Goal: Subscribe to service/newsletter

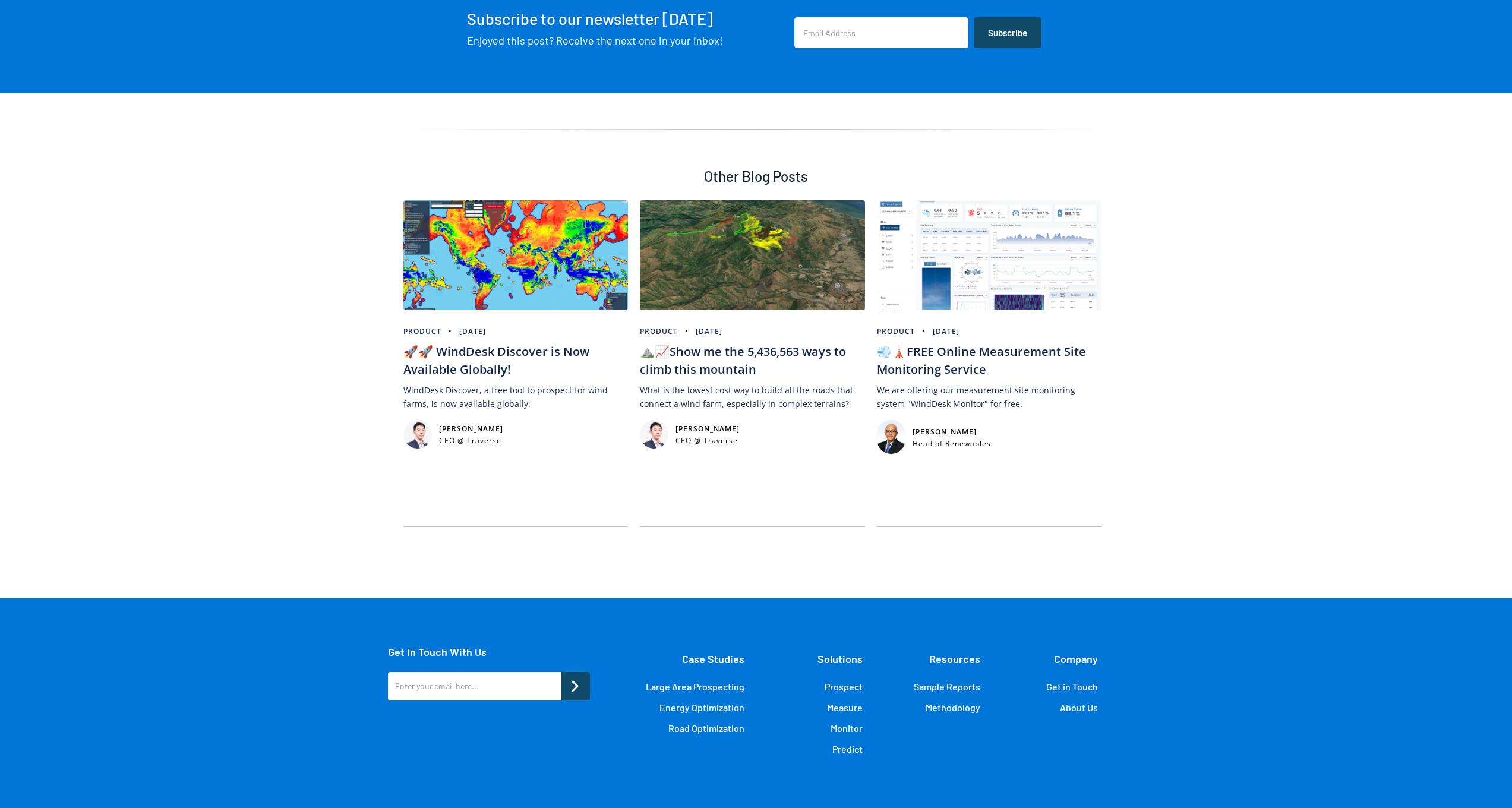
scroll to position [7236, 0]
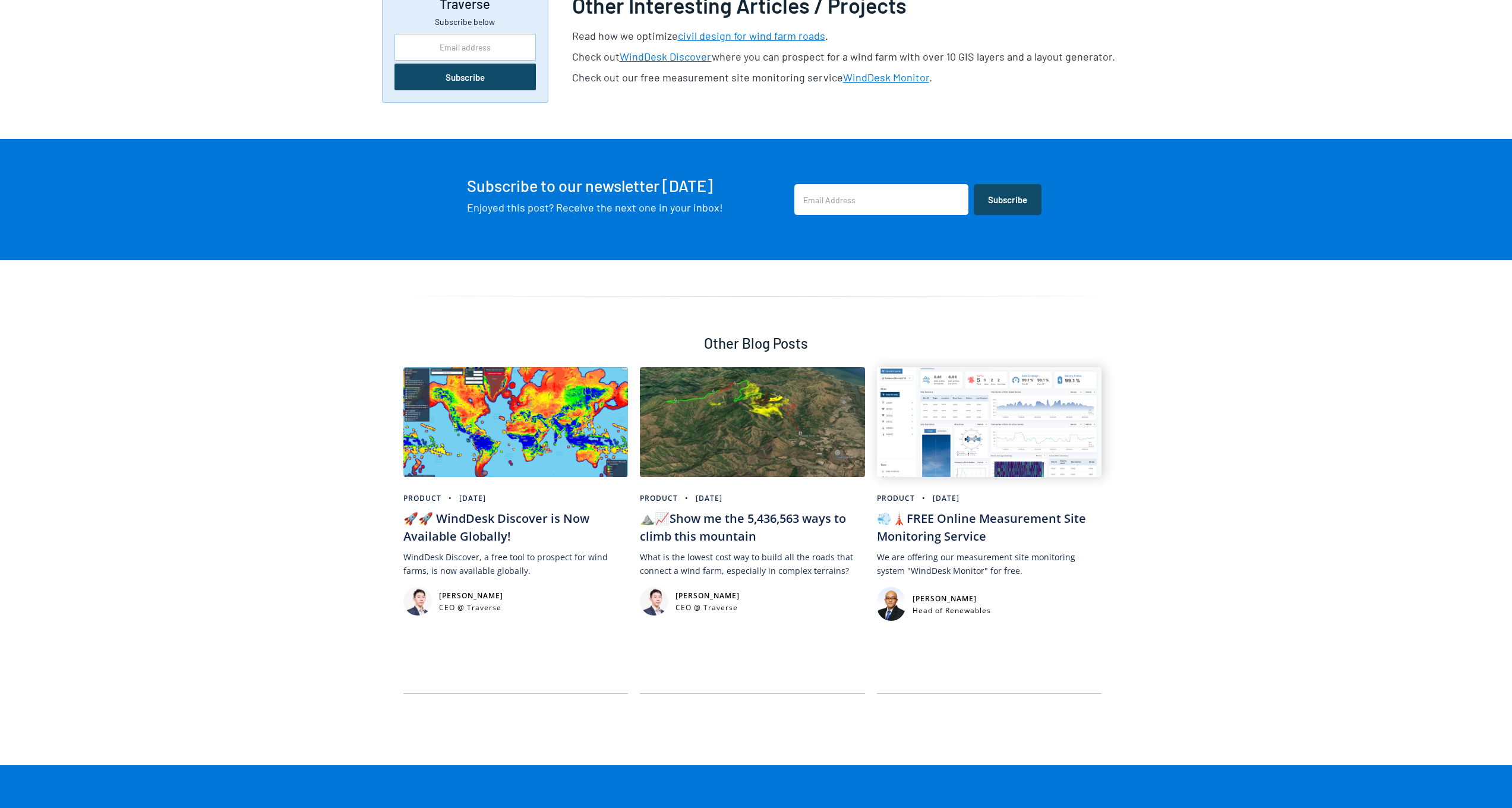
click at [994, 367] on img at bounding box center [990, 422] width 225 height 110
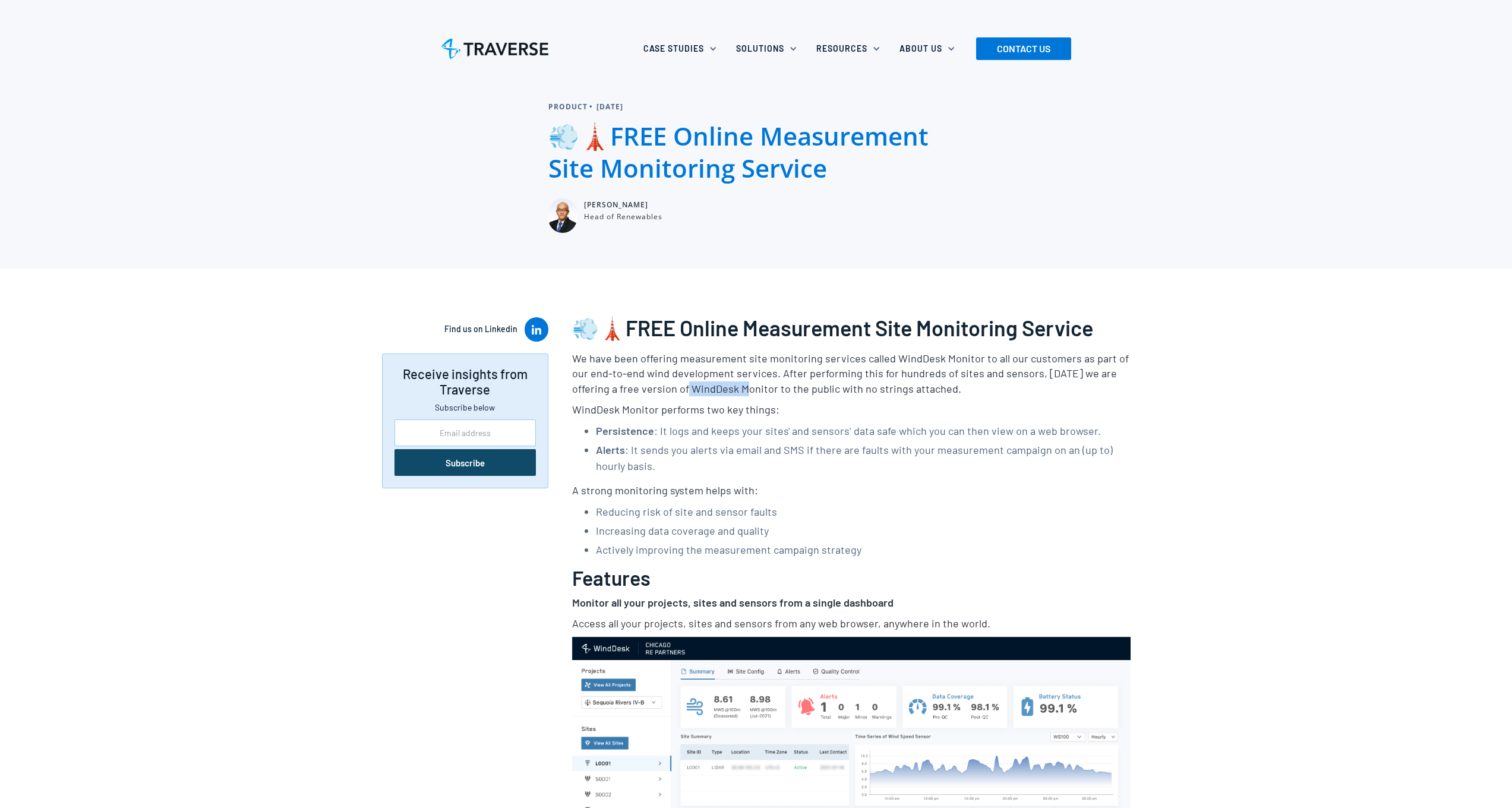
drag, startPoint x: 642, startPoint y: 387, endPoint x: 703, endPoint y: 389, distance: 61.0
click at [703, 389] on p "We have been offering measurement site monitoring services called WindDesk Moni…" at bounding box center [851, 374] width 558 height 45
click at [631, 407] on p "WindDesk Monitor performs two key things:" at bounding box center [851, 410] width 558 height 15
click at [756, 412] on p "WindDesk Monitor performs two key things:" at bounding box center [851, 410] width 558 height 15
click at [735, 406] on p "WindDesk Monitor performs two key things:" at bounding box center [851, 410] width 558 height 15
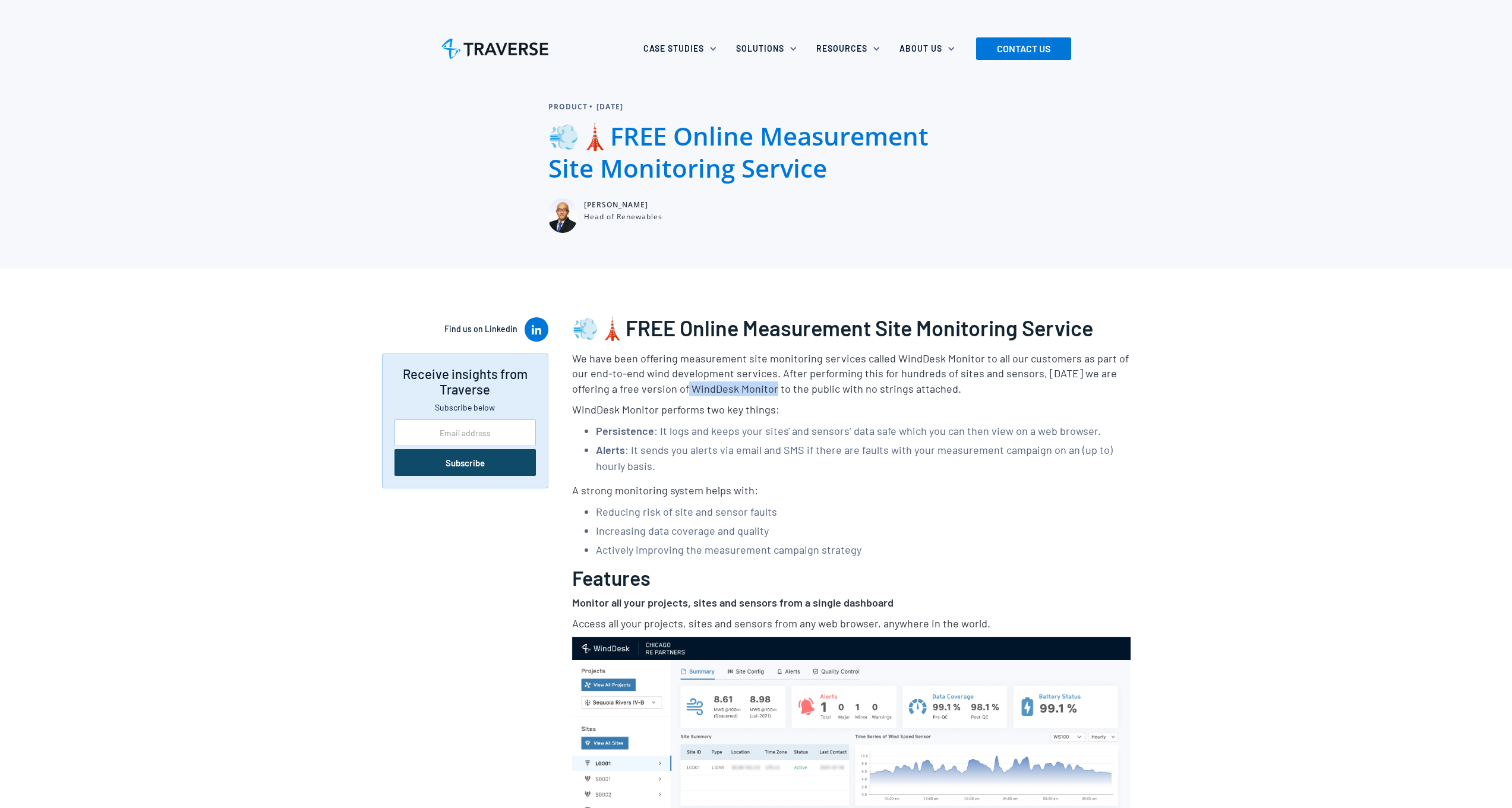
drag, startPoint x: 640, startPoint y: 387, endPoint x: 726, endPoint y: 391, distance: 86.1
click at [726, 391] on p "We have been offering measurement site monitoring services called WindDesk Moni…" at bounding box center [851, 374] width 558 height 45
copy p "WindDesk Monitor"
click at [830, 415] on p "WindDesk Monitor performs two key things:" at bounding box center [851, 410] width 558 height 15
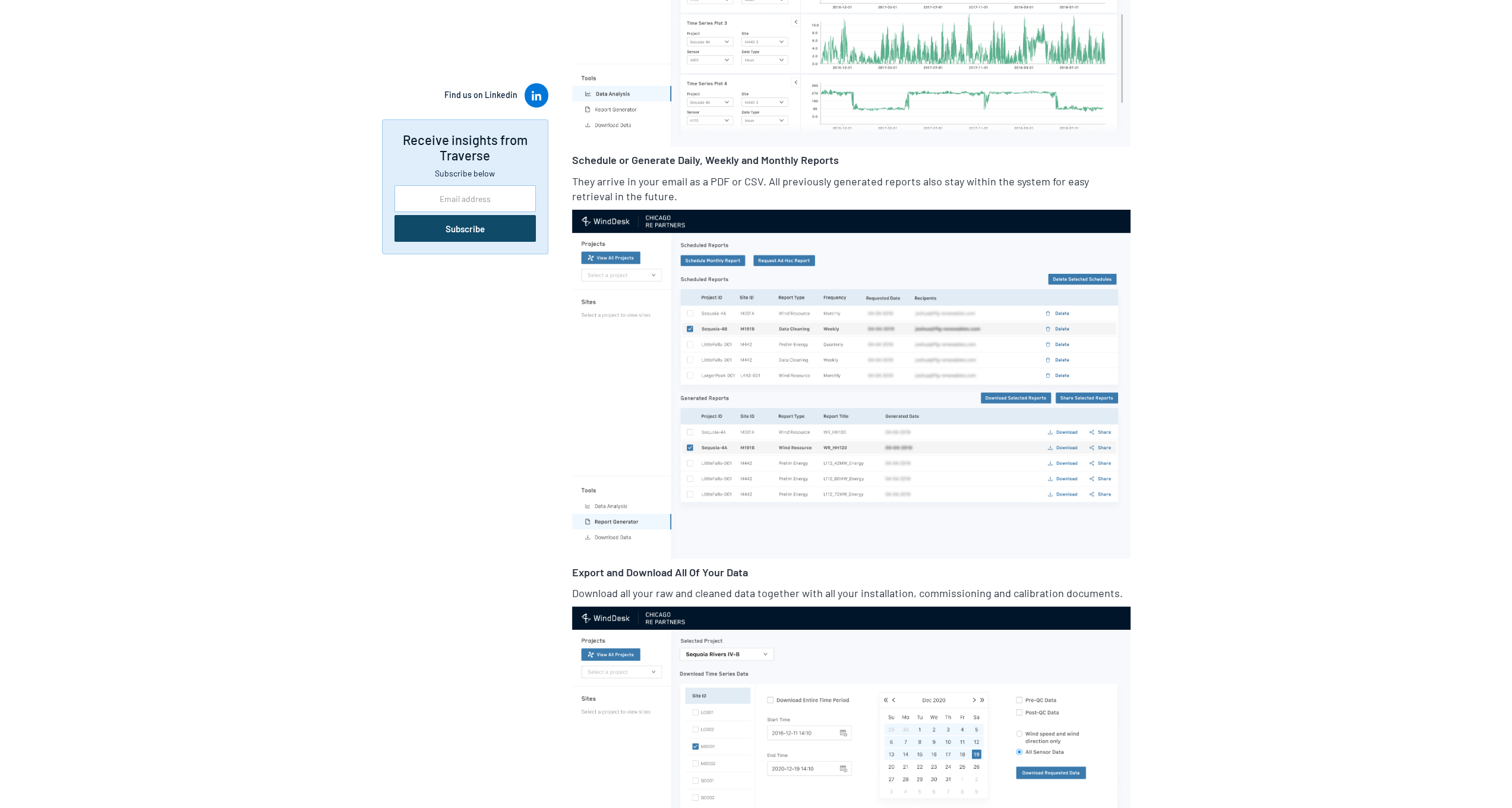
scroll to position [2799, 0]
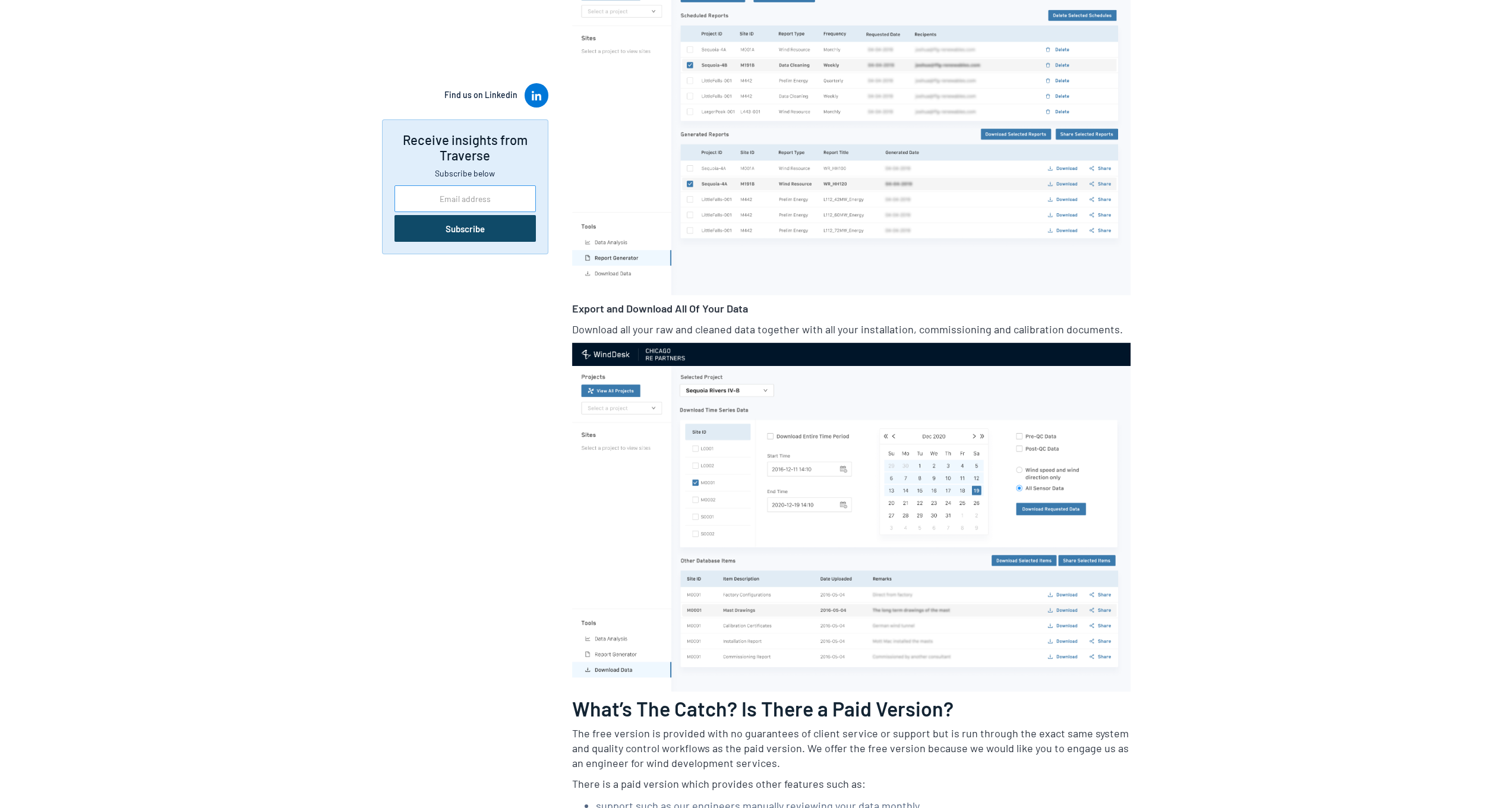
click at [469, 190] on input "Side Newsletter" at bounding box center [465, 199] width 141 height 27
type input "luxfine@gmail.com"
click at [451, 230] on input "Subscribe" at bounding box center [465, 229] width 141 height 27
type input "Please wait..."
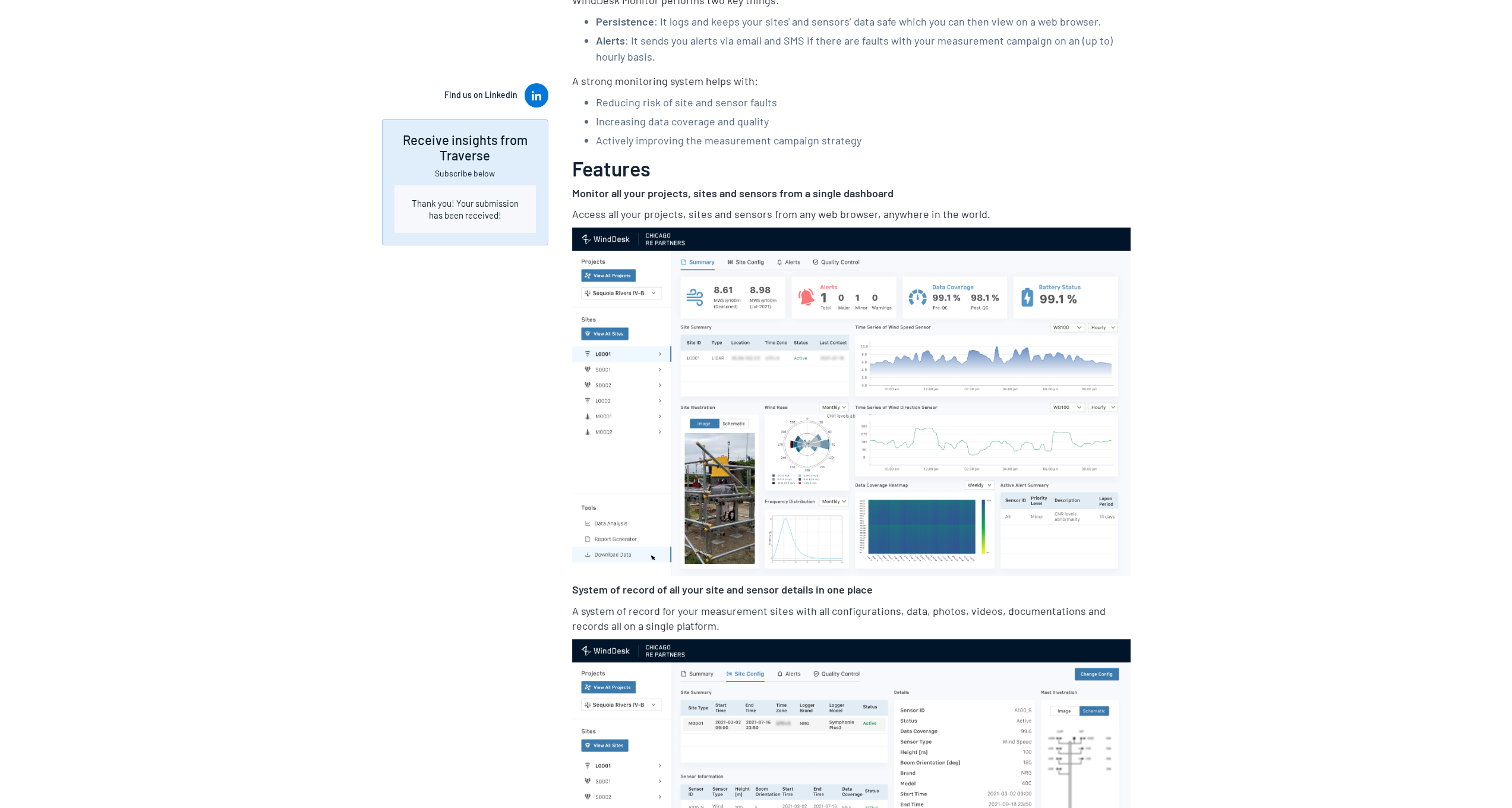
scroll to position [0, 0]
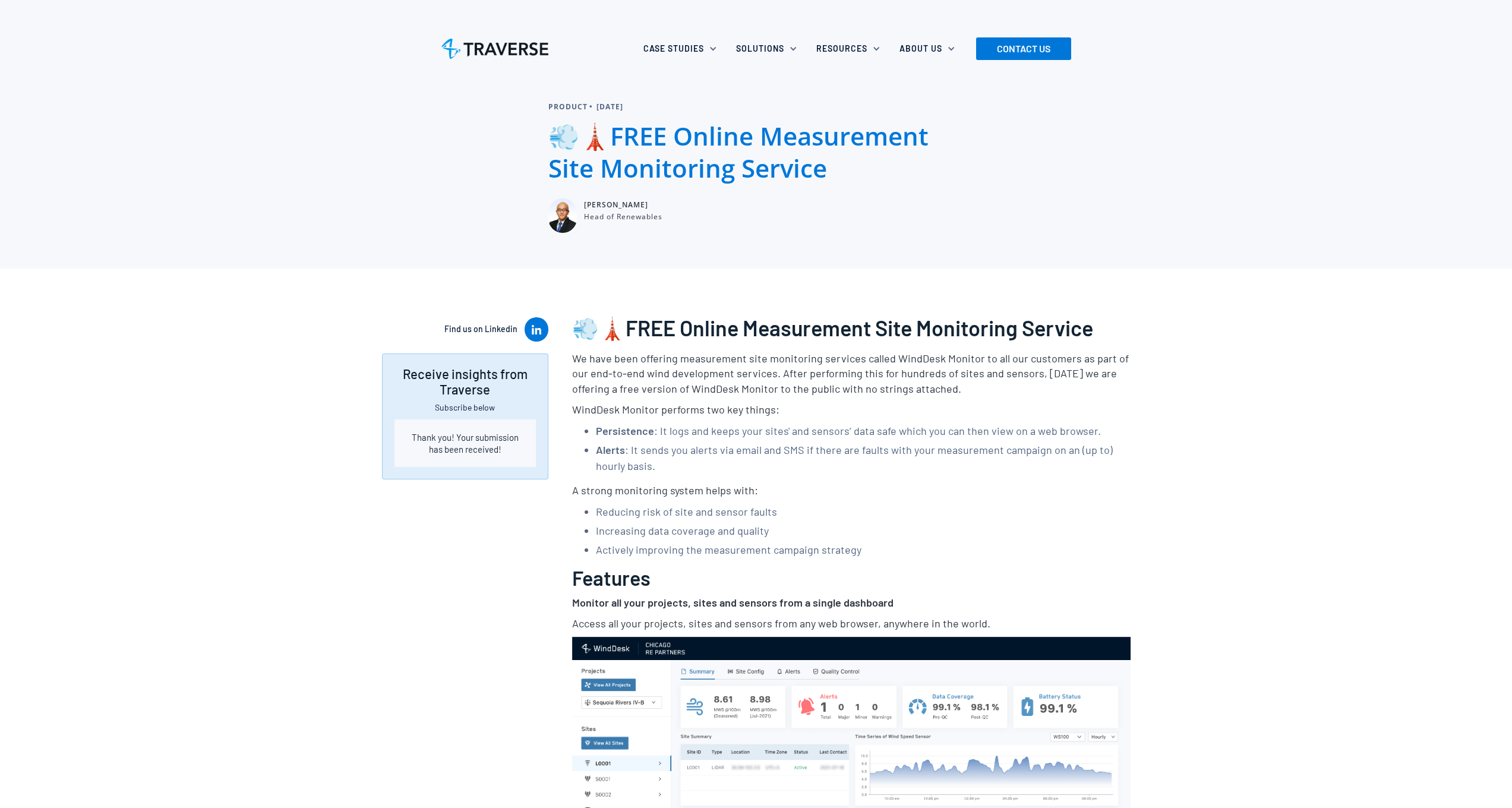
click at [490, 48] on img at bounding box center [495, 48] width 107 height 19
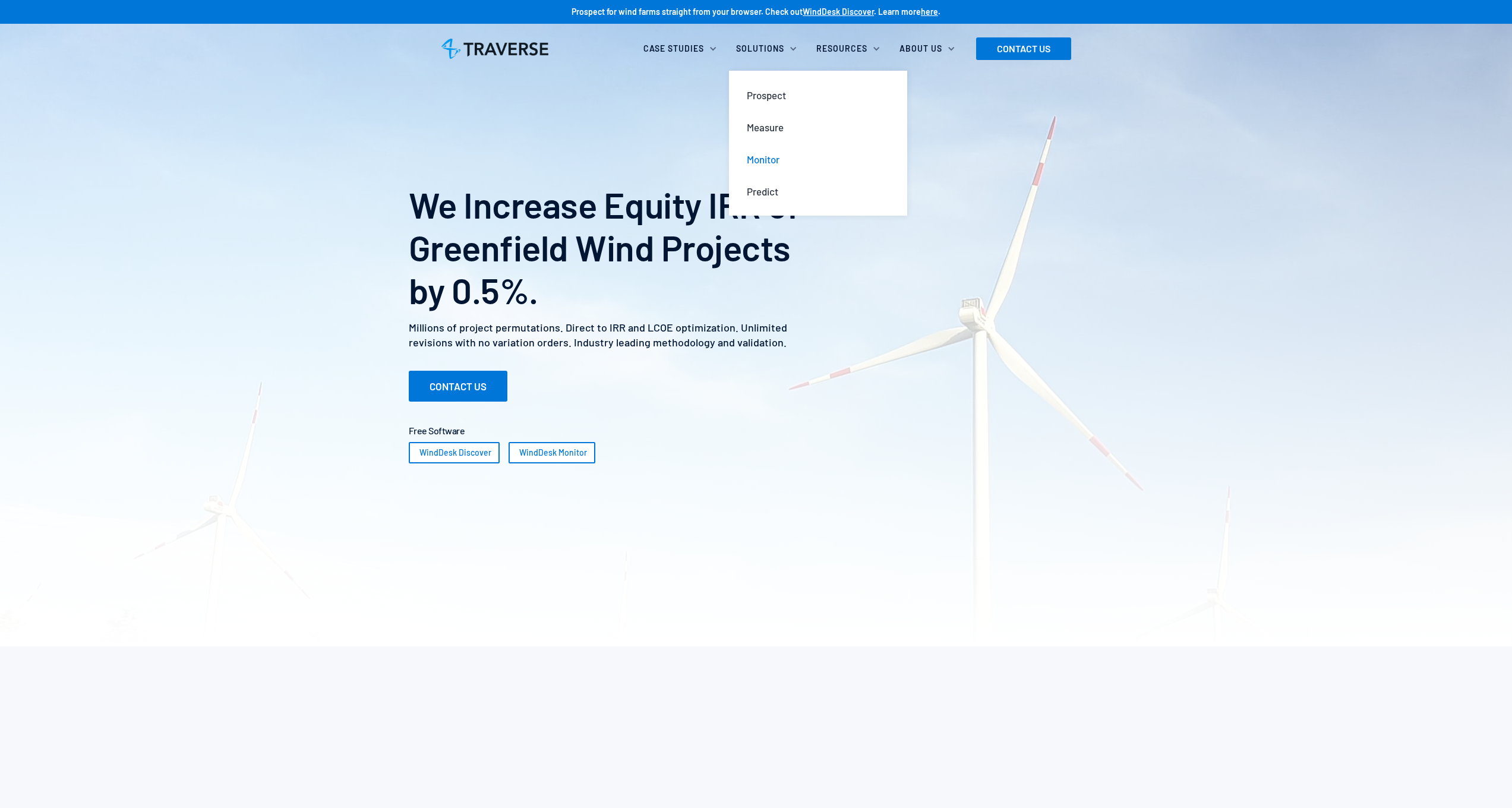
click at [766, 159] on div "Monitor" at bounding box center [763, 159] width 33 height 13
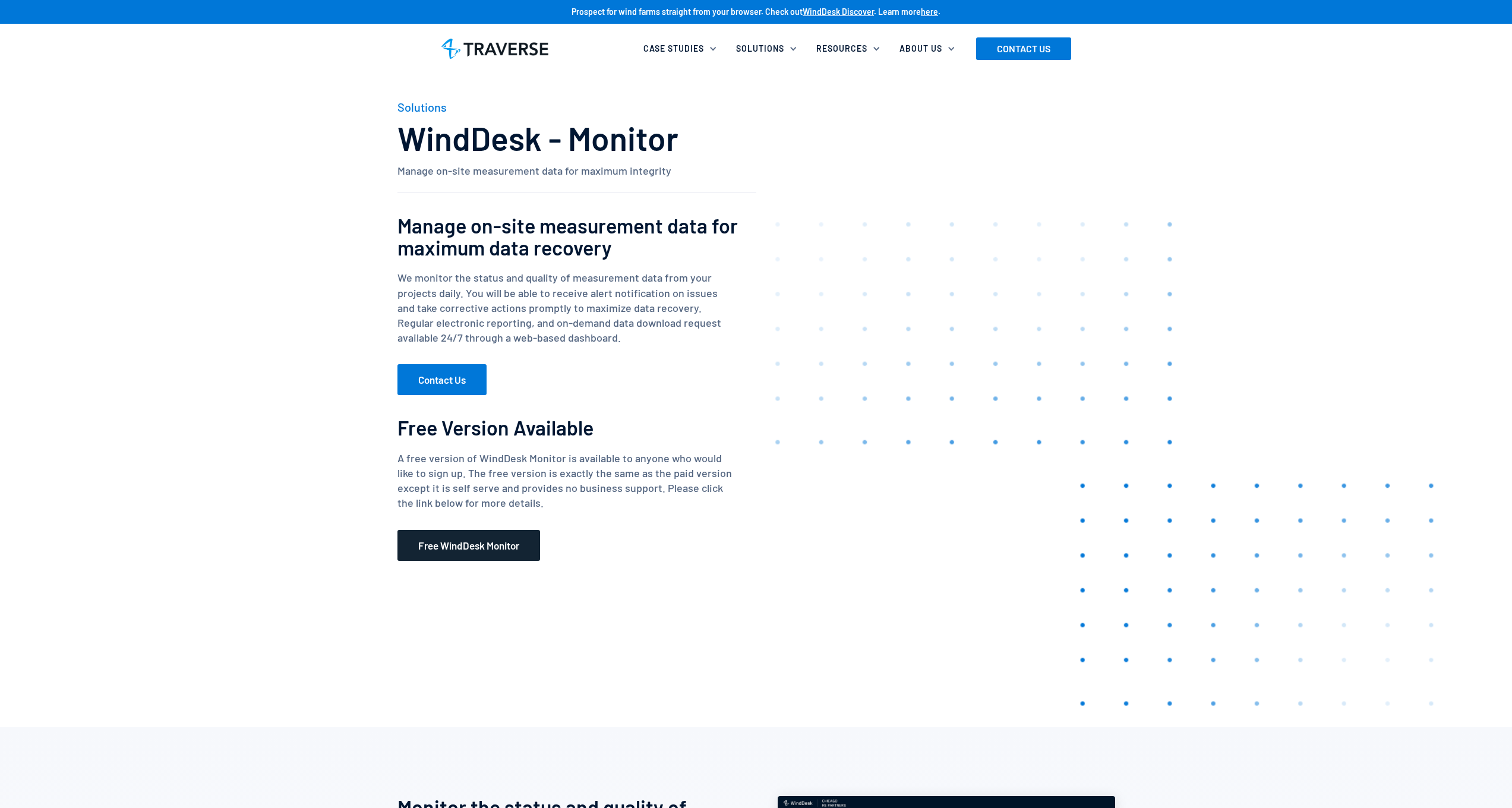
click at [478, 543] on link "Free WindDesk Monitor" at bounding box center [468, 545] width 143 height 31
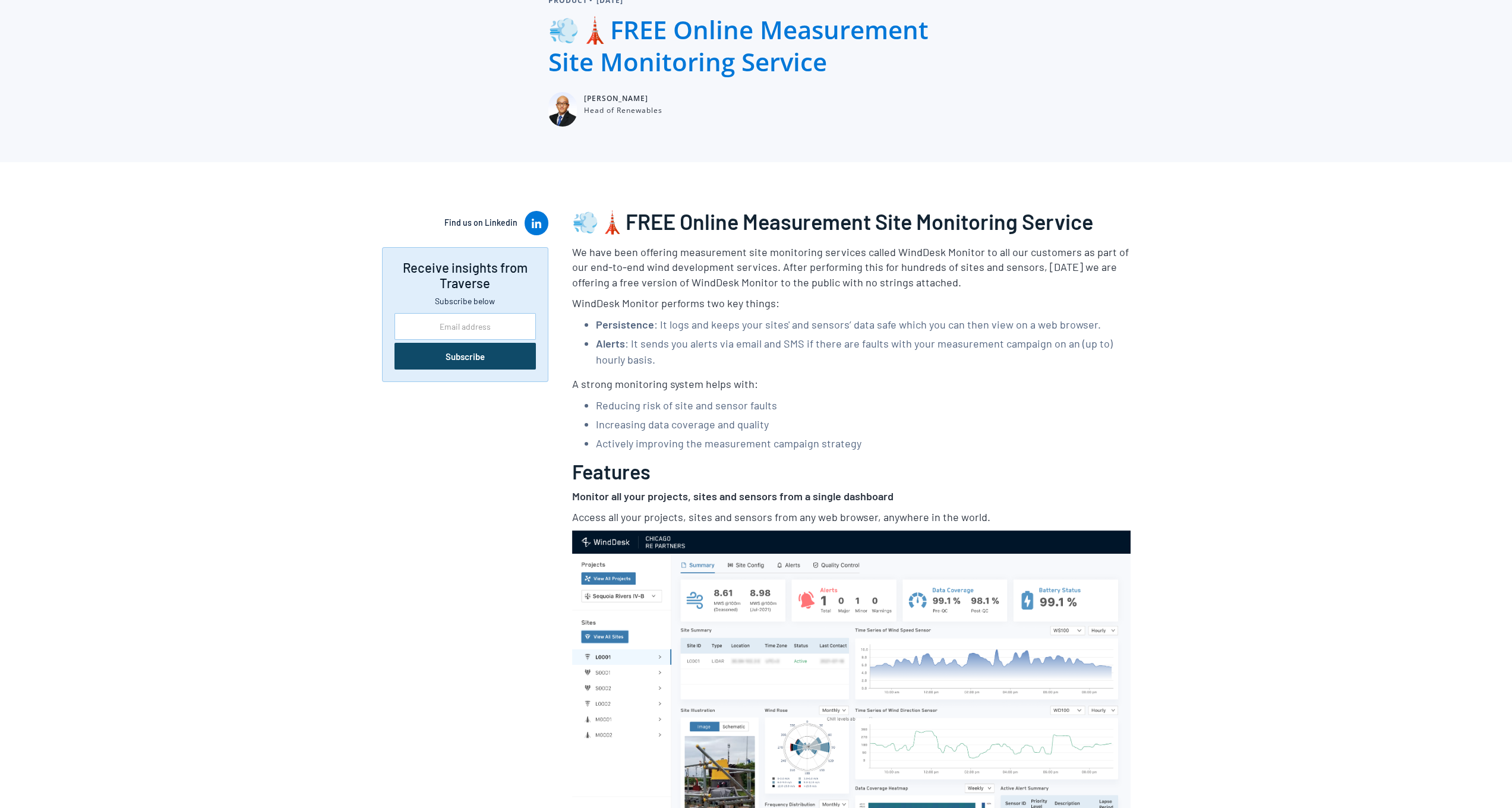
scroll to position [85, 0]
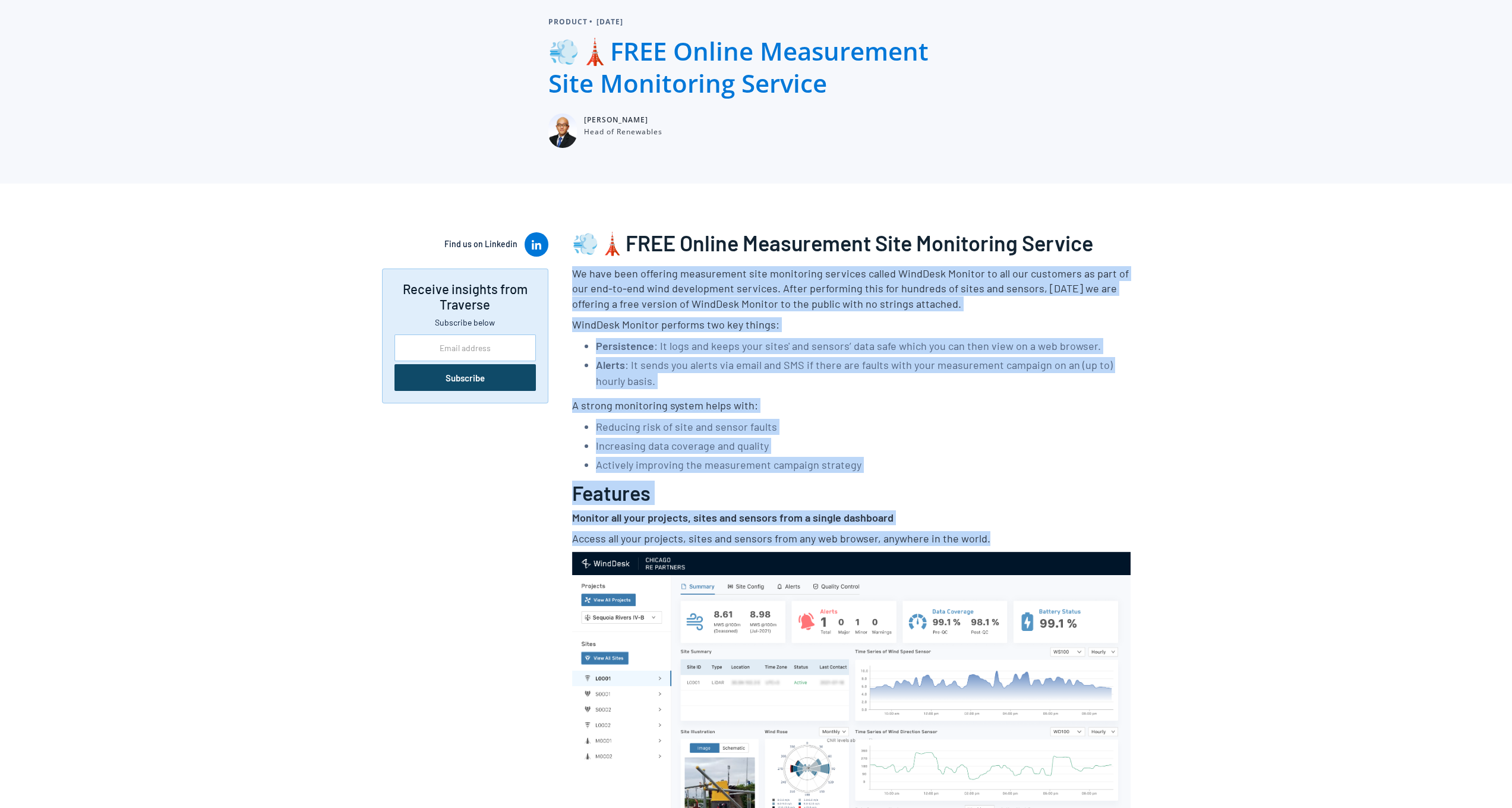
drag, startPoint x: 573, startPoint y: 274, endPoint x: 995, endPoint y: 539, distance: 498.3
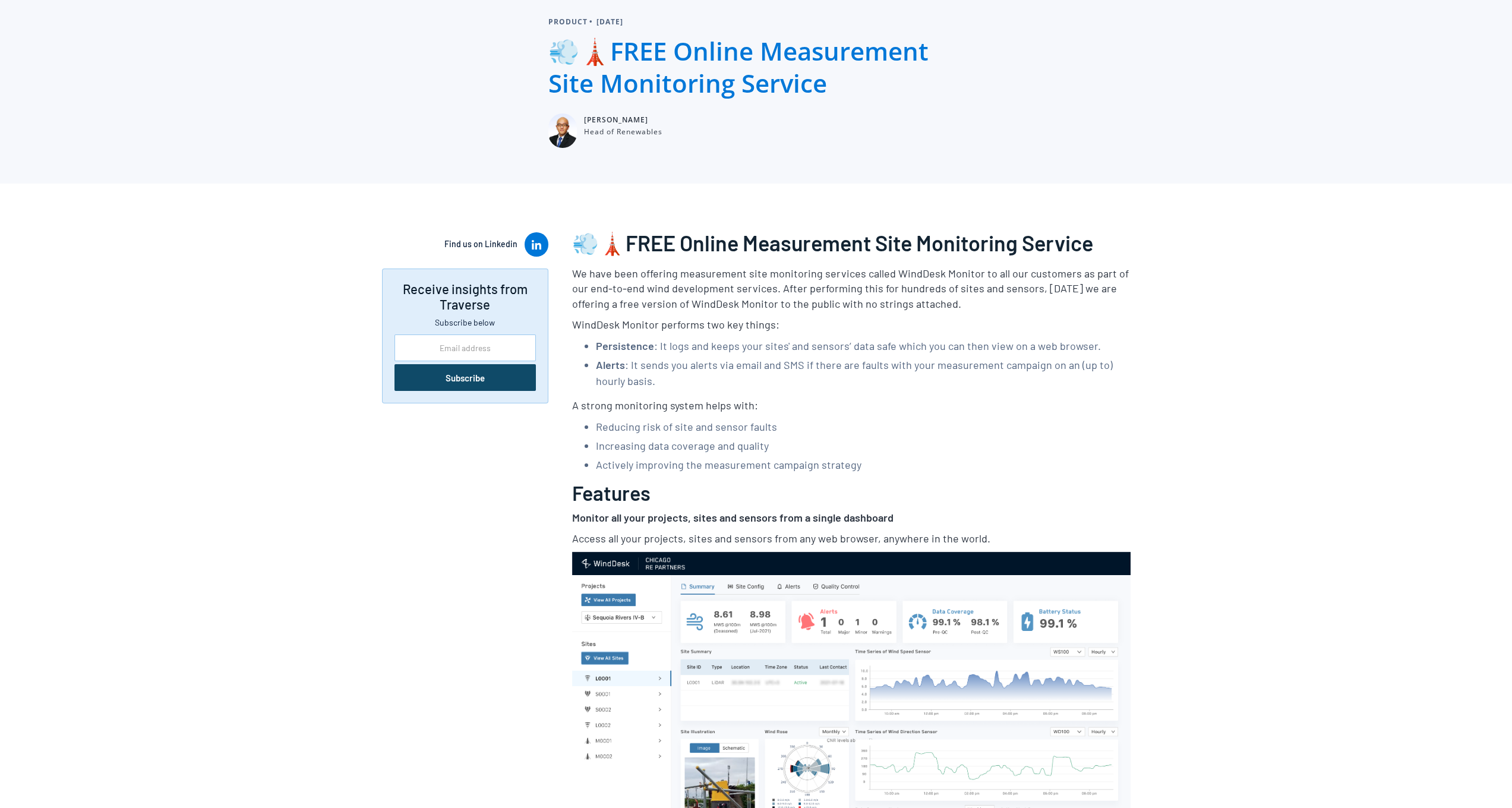
click at [697, 420] on li "Reducing risk of site and sensor faults" at bounding box center [863, 427] width 535 height 16
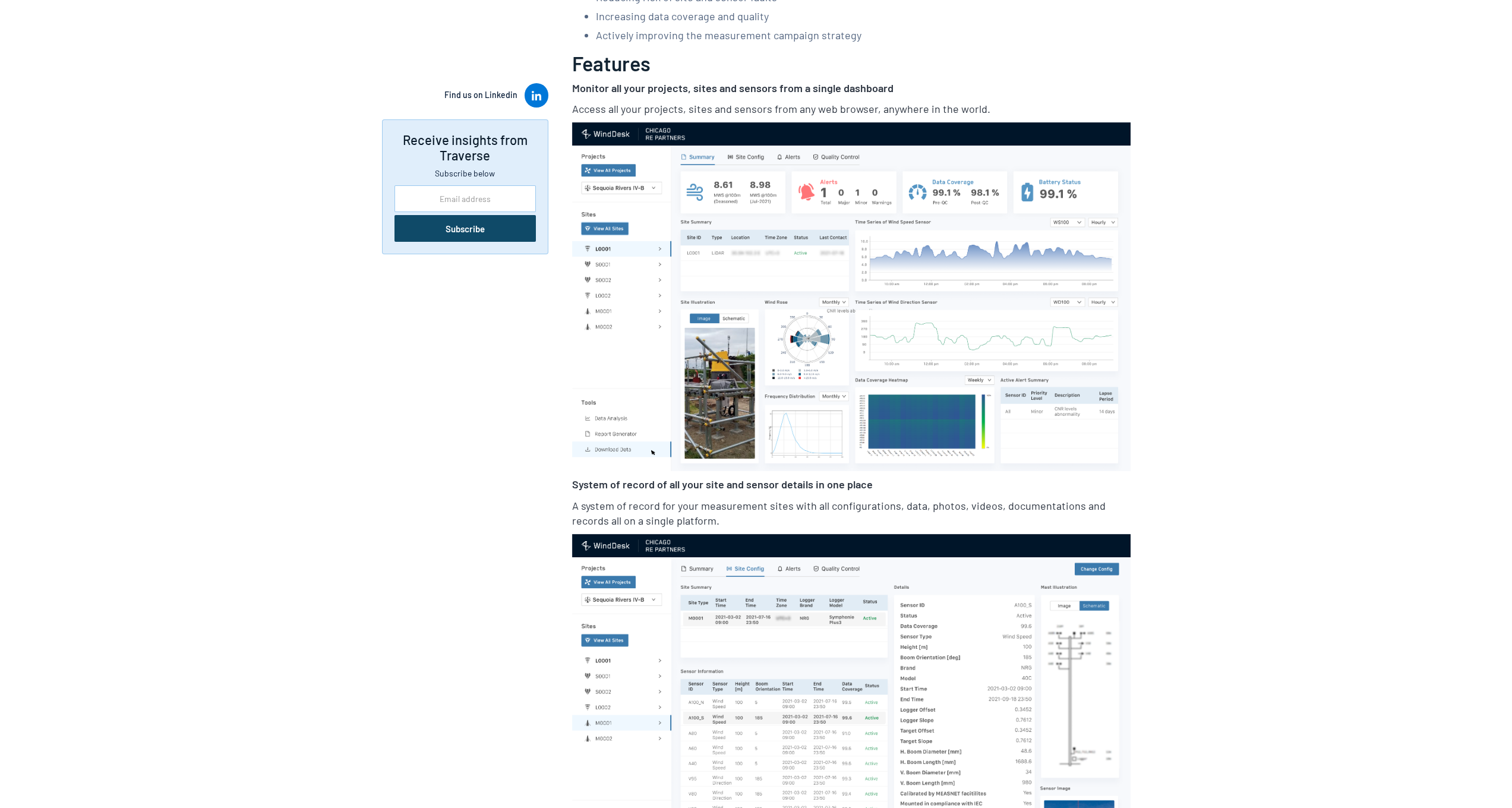
scroll to position [513, 0]
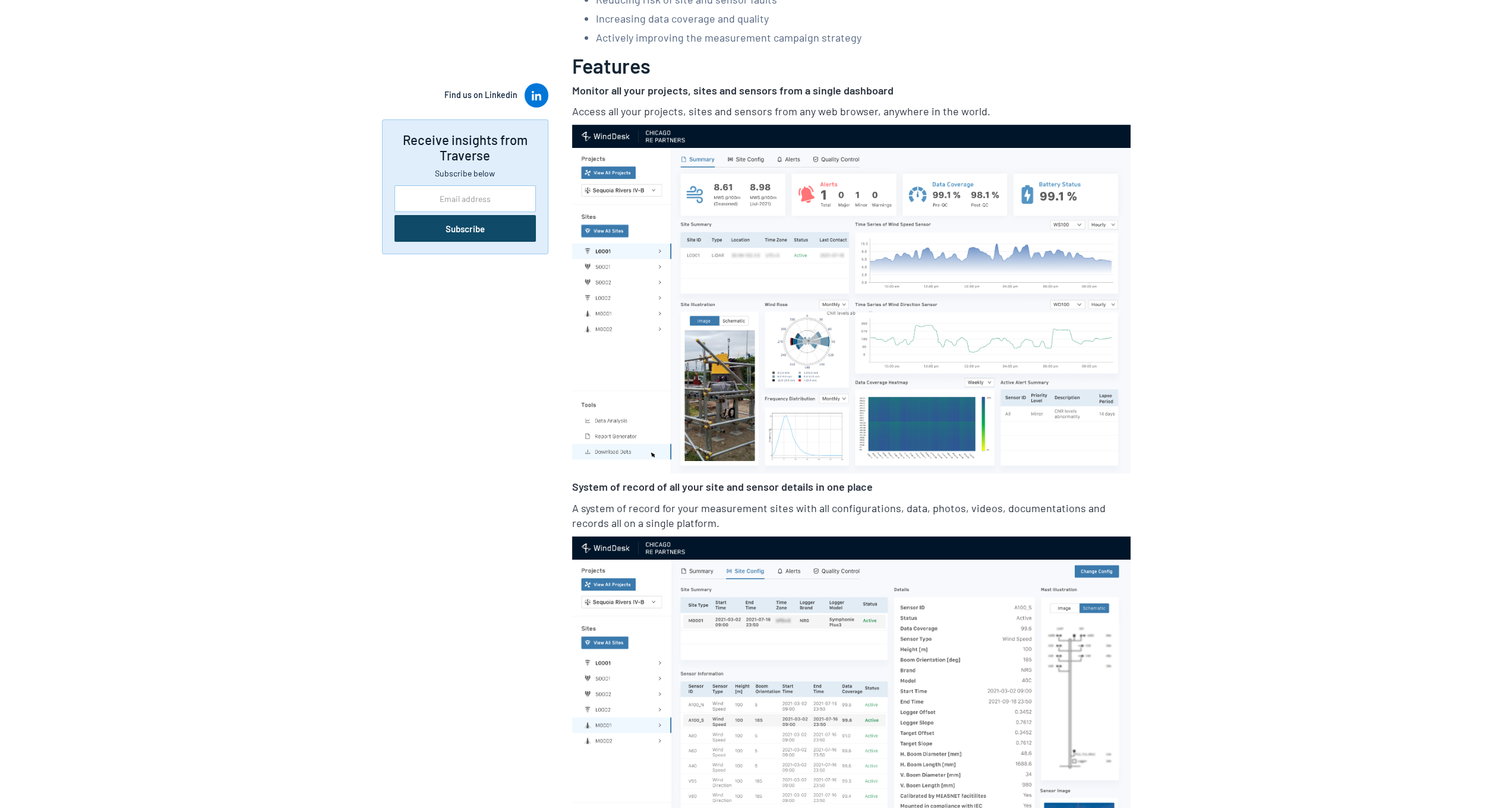
click at [897, 261] on img at bounding box center [851, 300] width 558 height 350
click at [865, 313] on img at bounding box center [851, 300] width 558 height 350
click at [610, 267] on img at bounding box center [851, 300] width 558 height 350
click at [604, 247] on img at bounding box center [851, 300] width 558 height 350
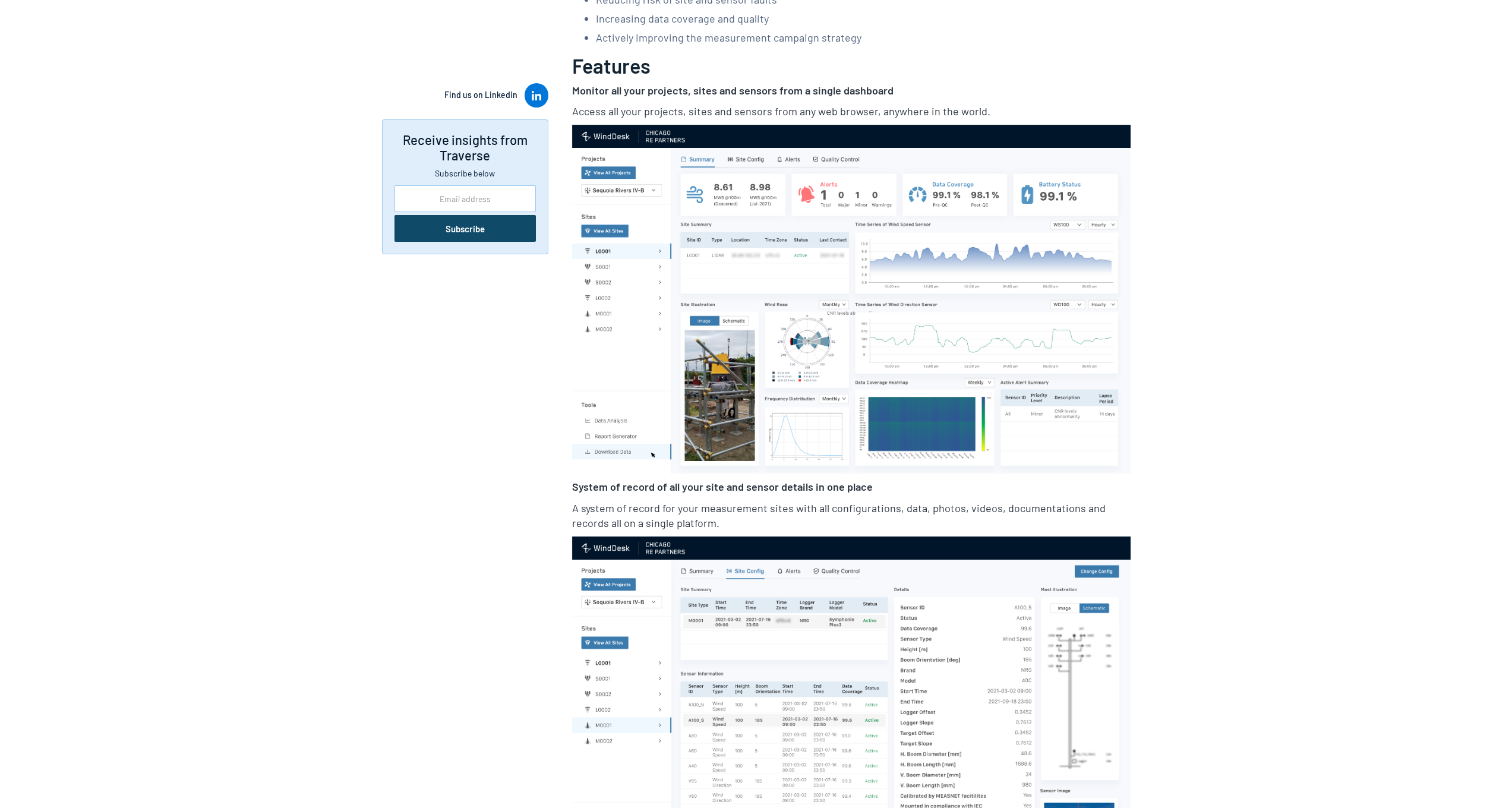
click at [606, 235] on img at bounding box center [851, 300] width 558 height 350
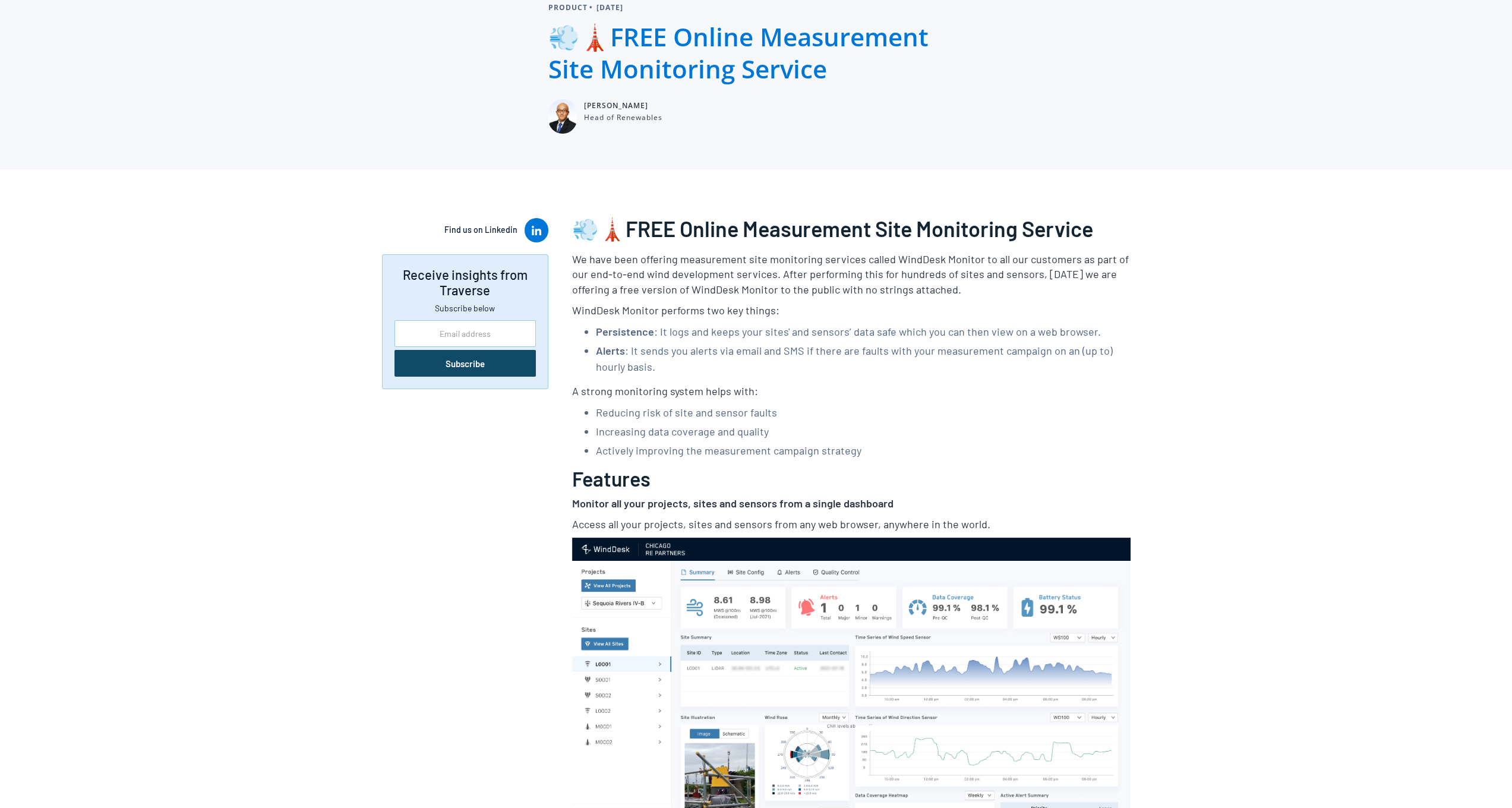
scroll to position [0, 0]
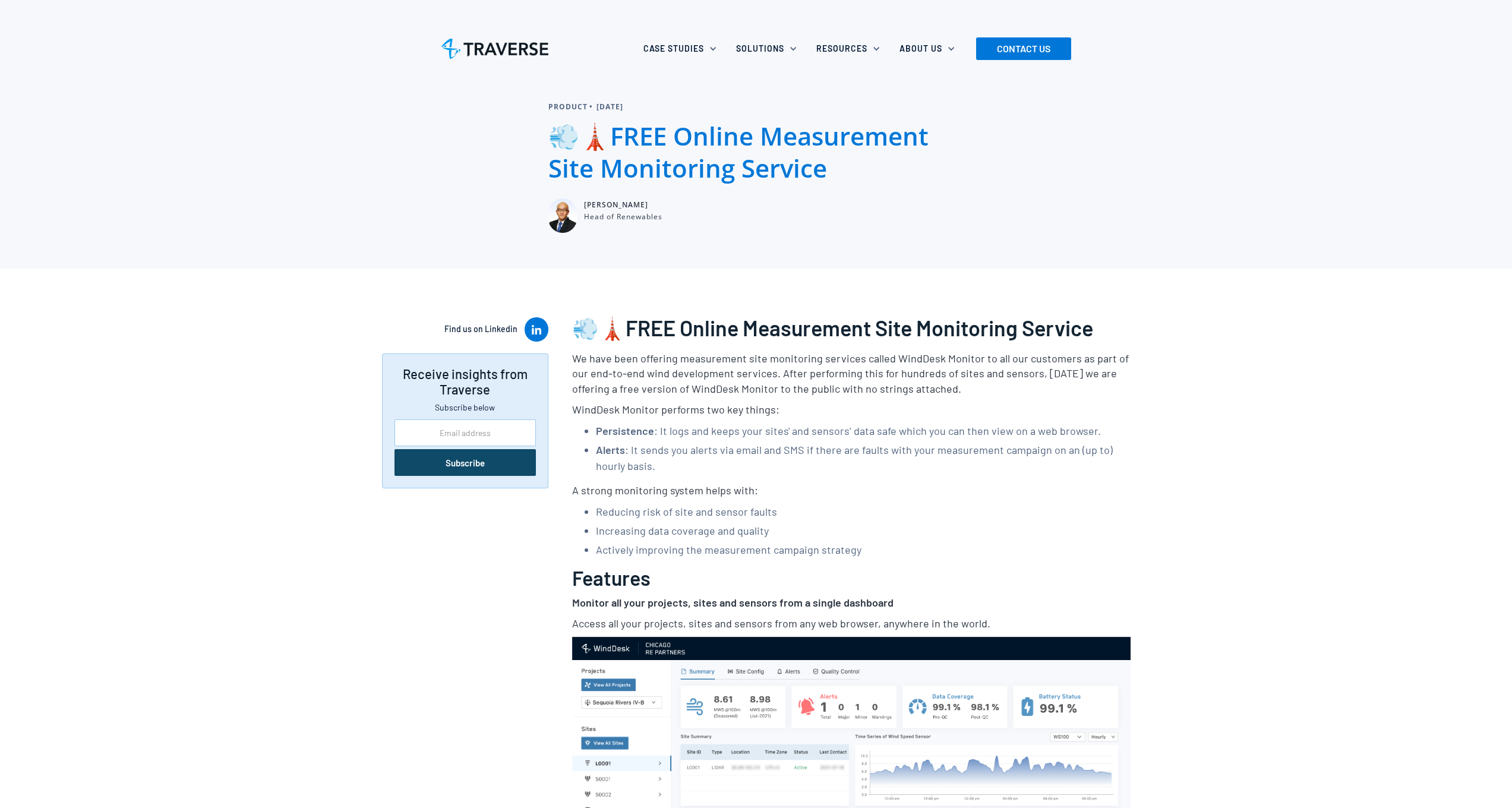
click at [496, 46] on img at bounding box center [495, 48] width 107 height 19
